Goal: Information Seeking & Learning: Learn about a topic

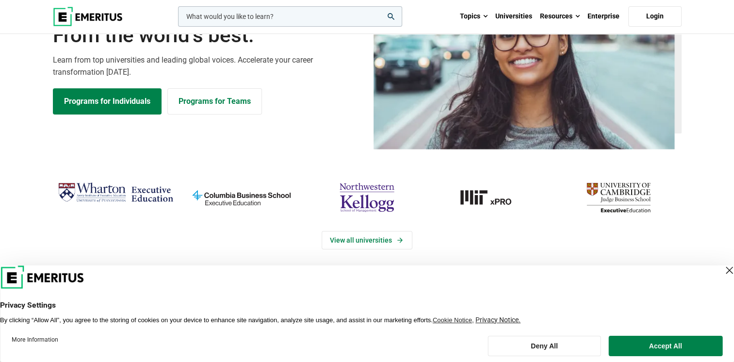
click at [722, 270] on div "Close Layer" at bounding box center [729, 270] width 14 height 14
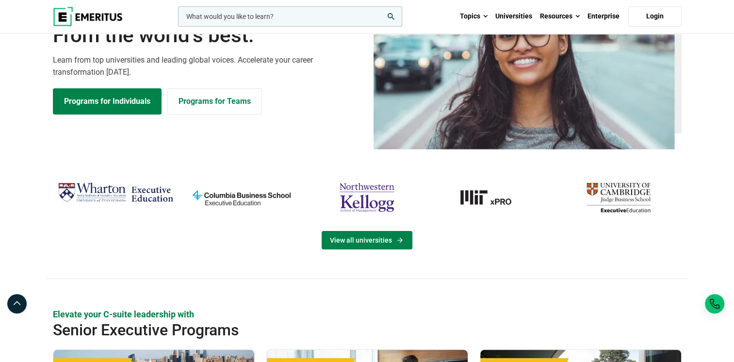
click at [376, 237] on link "View all universities" at bounding box center [366, 240] width 91 height 18
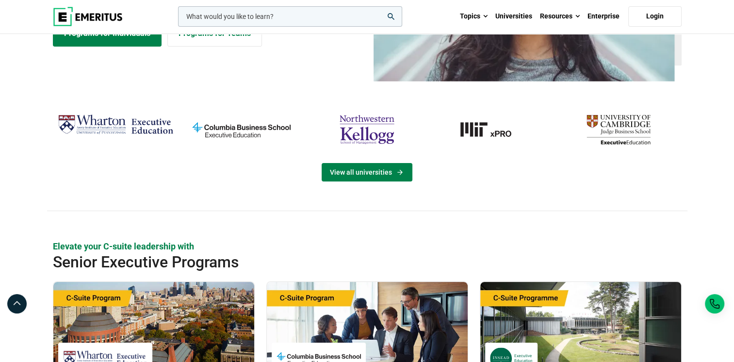
scroll to position [159, 0]
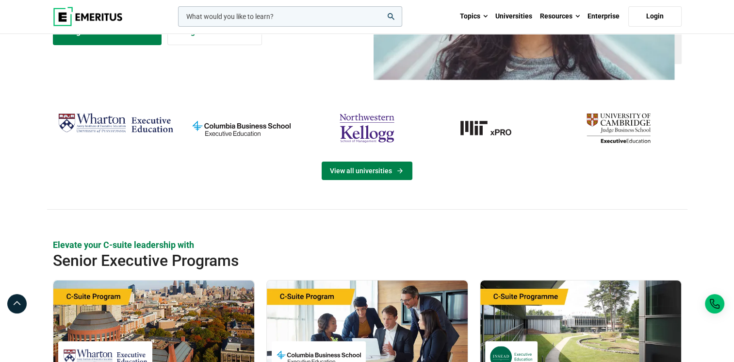
click at [403, 173] on link "View all universities" at bounding box center [366, 170] width 91 height 18
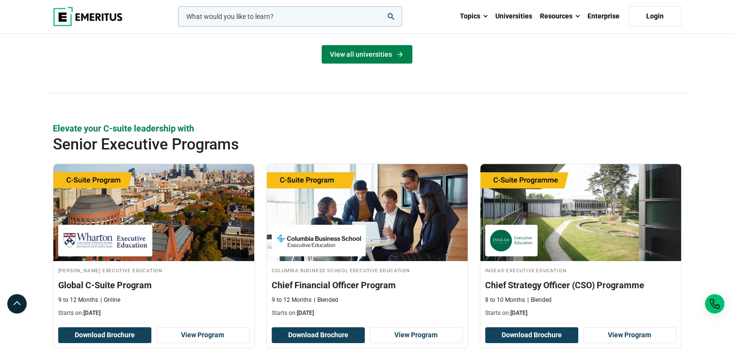
scroll to position [275, 0]
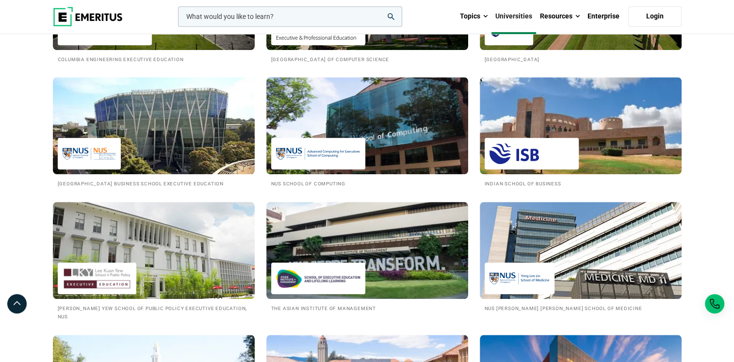
scroll to position [875, 0]
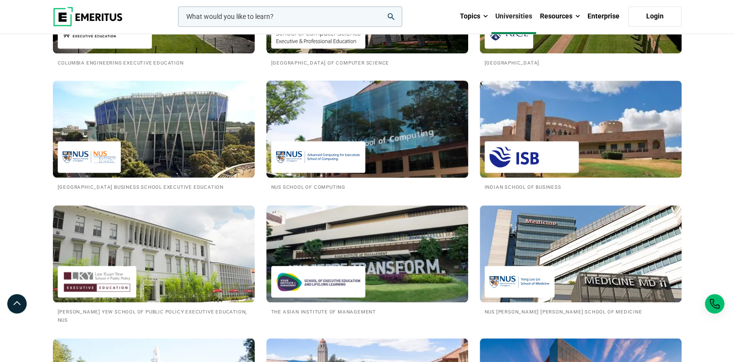
click at [384, 145] on img at bounding box center [367, 129] width 222 height 107
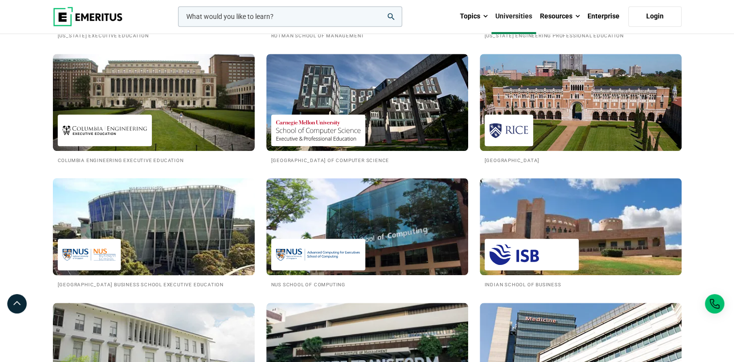
scroll to position [772, 0]
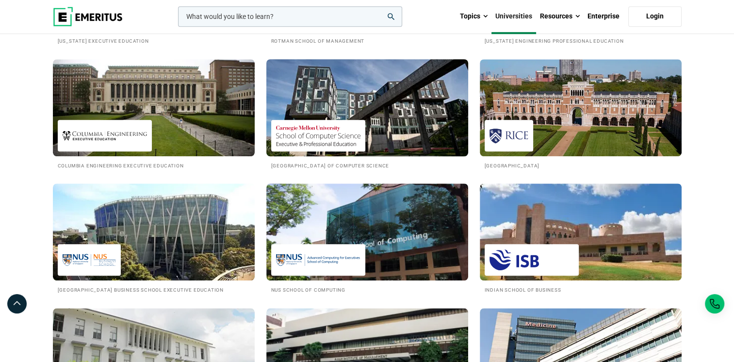
click at [321, 113] on img at bounding box center [367, 107] width 222 height 107
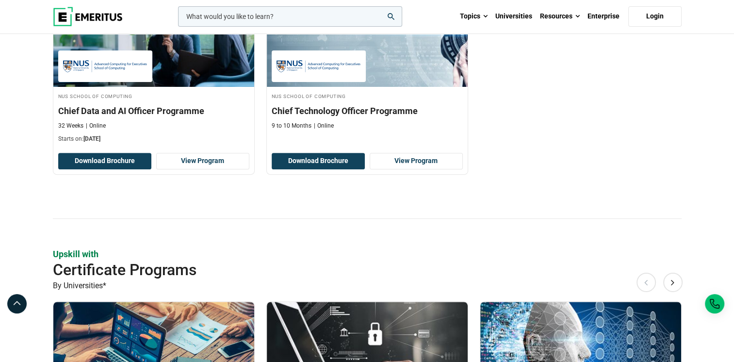
scroll to position [270, 0]
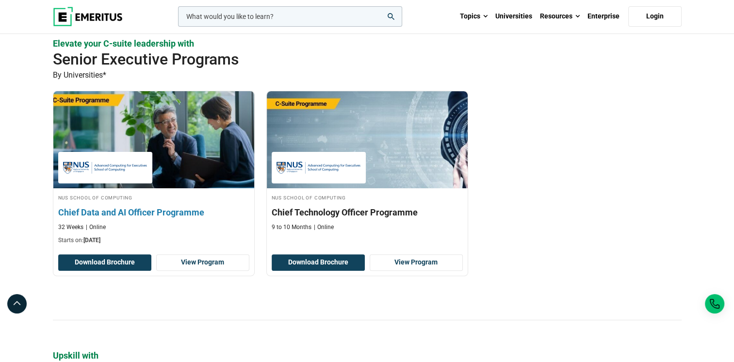
click at [204, 172] on img at bounding box center [153, 139] width 221 height 107
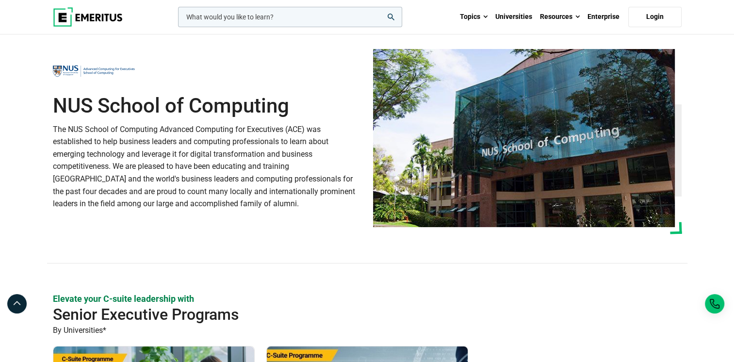
scroll to position [0, 0]
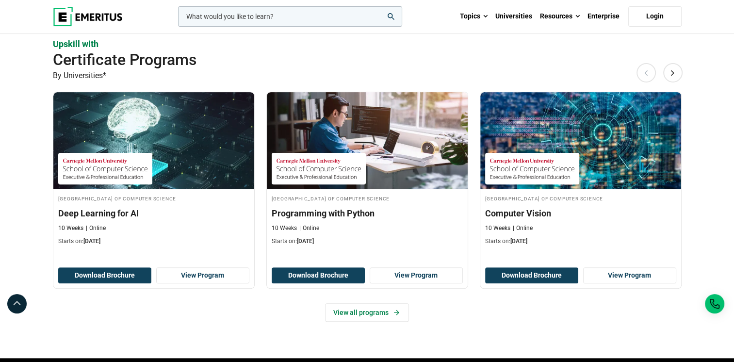
scroll to position [294, 0]
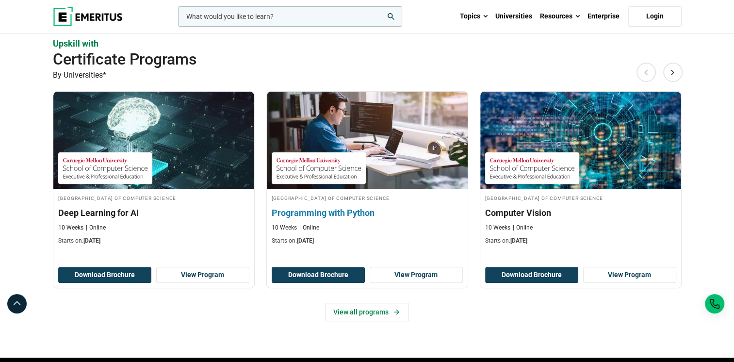
click at [309, 176] on img at bounding box center [318, 168] width 84 height 22
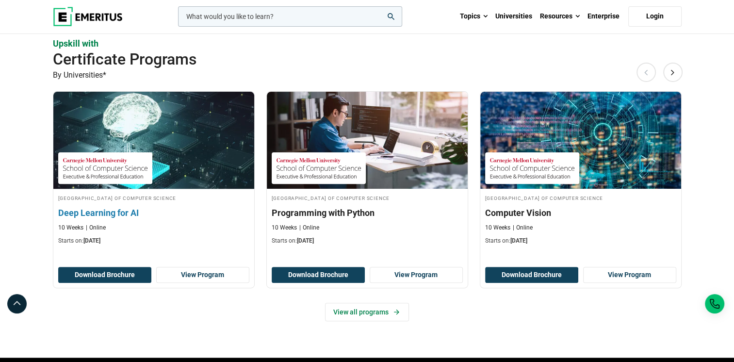
click at [191, 190] on link "Carnegie Mellon University School of Computer Science Deep Learning for AI 10 W…" at bounding box center [153, 171] width 201 height 158
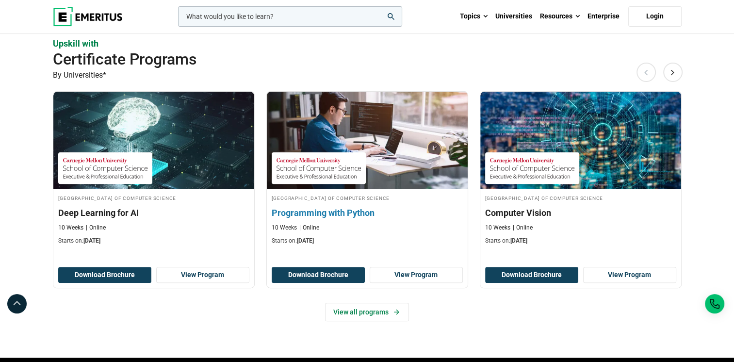
scroll to position [332, 0]
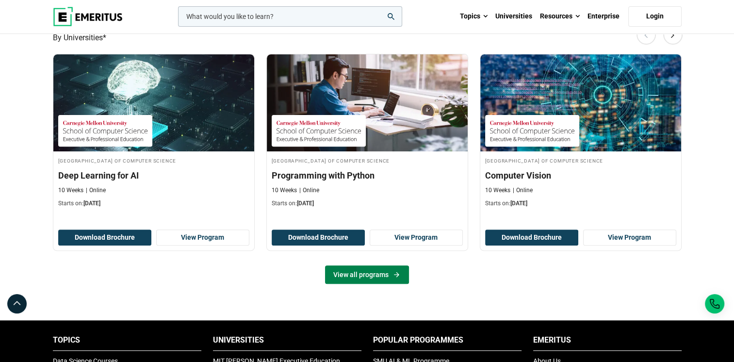
click at [372, 273] on link "View all programs" at bounding box center [367, 274] width 84 height 18
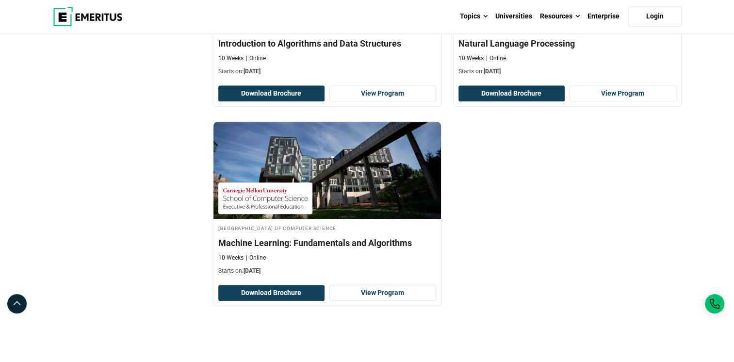
scroll to position [655, 0]
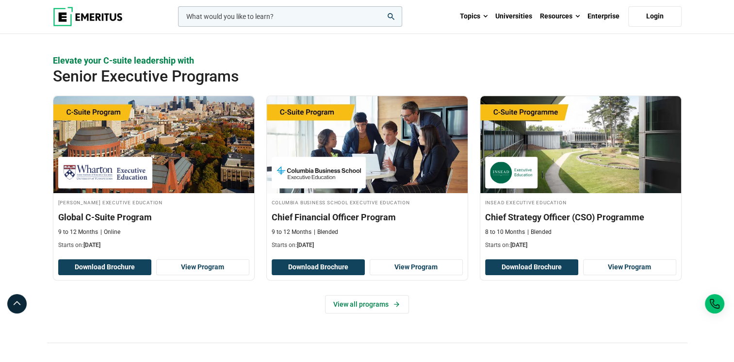
scroll to position [343, 0]
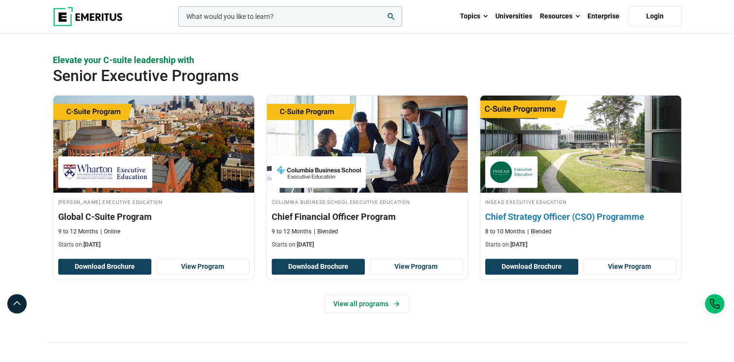
click at [606, 216] on h3 "Chief Strategy Officer (CSO) Programme" at bounding box center [580, 216] width 191 height 12
